Goal: Check status

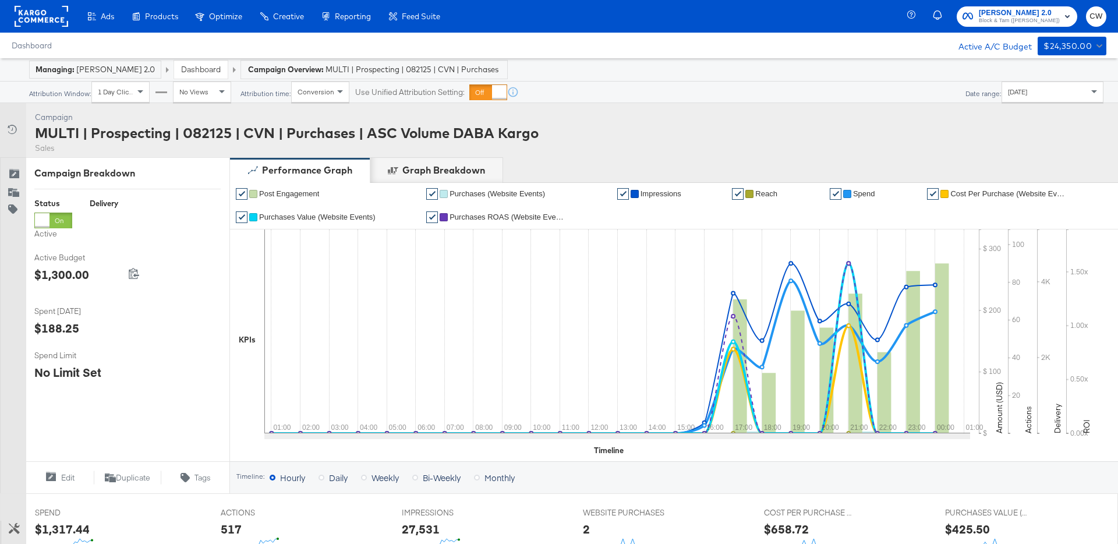
scroll to position [427, 0]
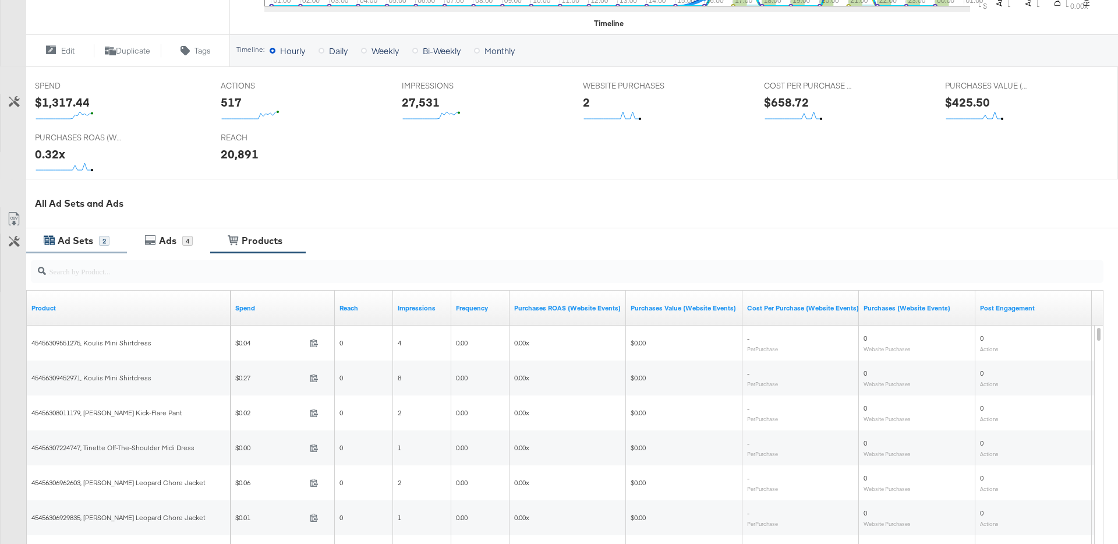
click at [80, 234] on div "Ad Sets" at bounding box center [76, 240] width 36 height 13
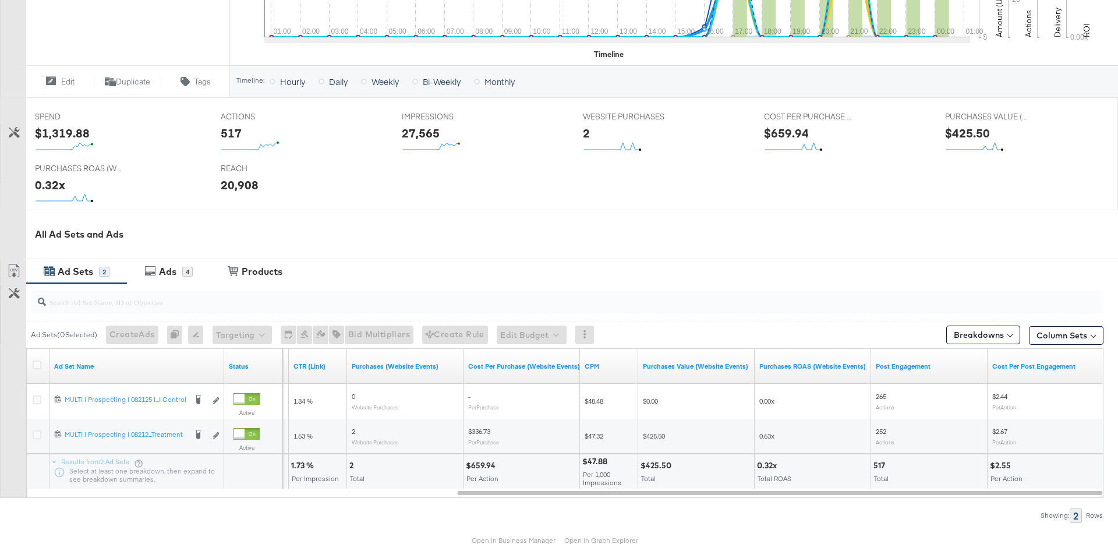
scroll to position [455, 0]
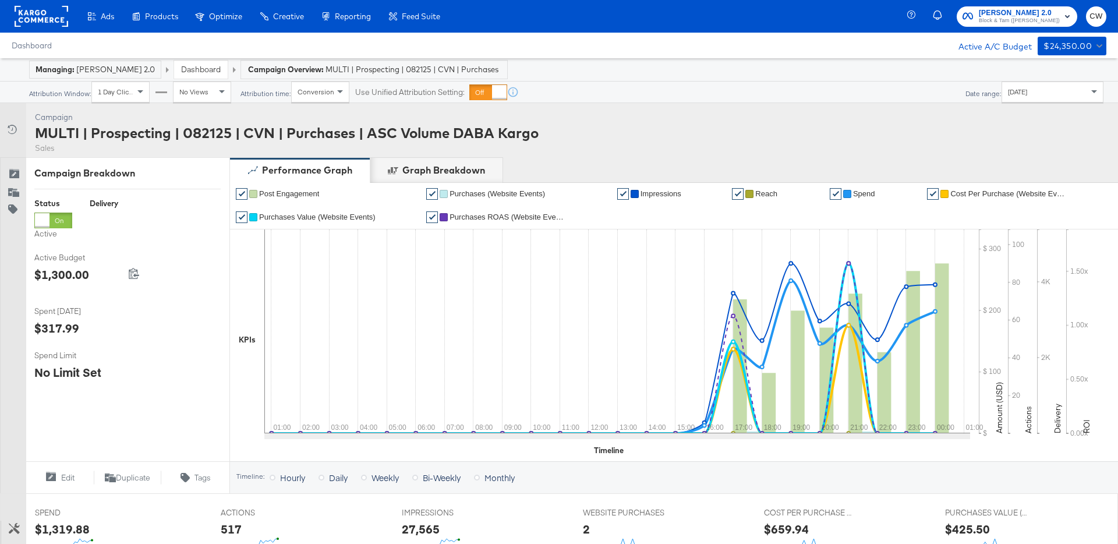
click at [1058, 95] on div "[DATE]" at bounding box center [1052, 92] width 101 height 20
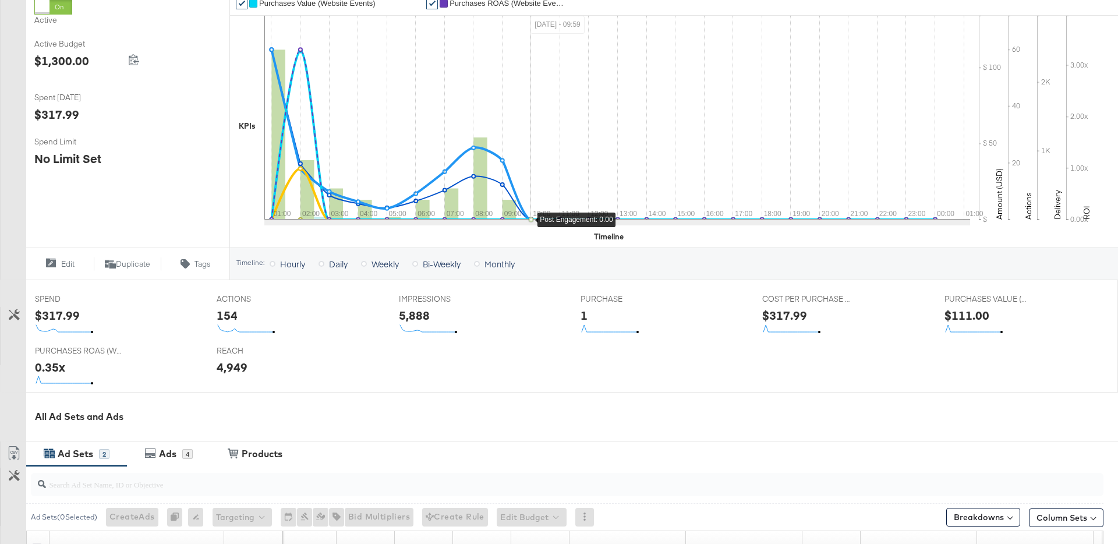
scroll to position [204, 0]
